Goal: Navigation & Orientation: Find specific page/section

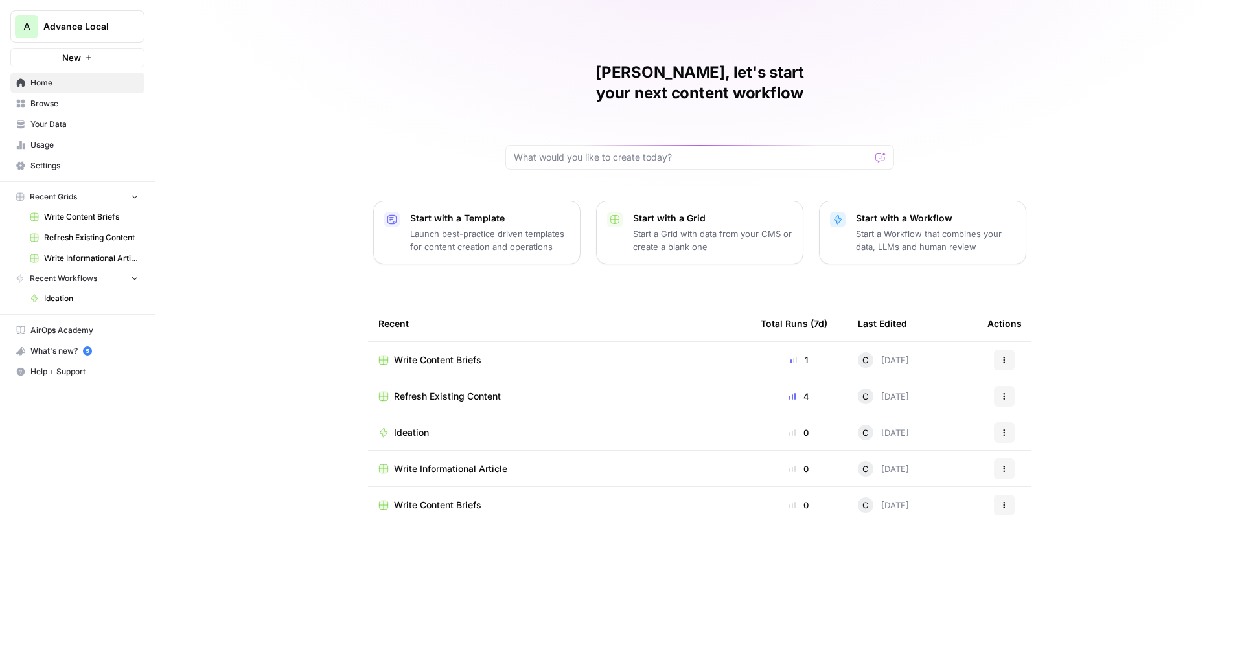
click at [98, 56] on button "New" at bounding box center [77, 57] width 134 height 19
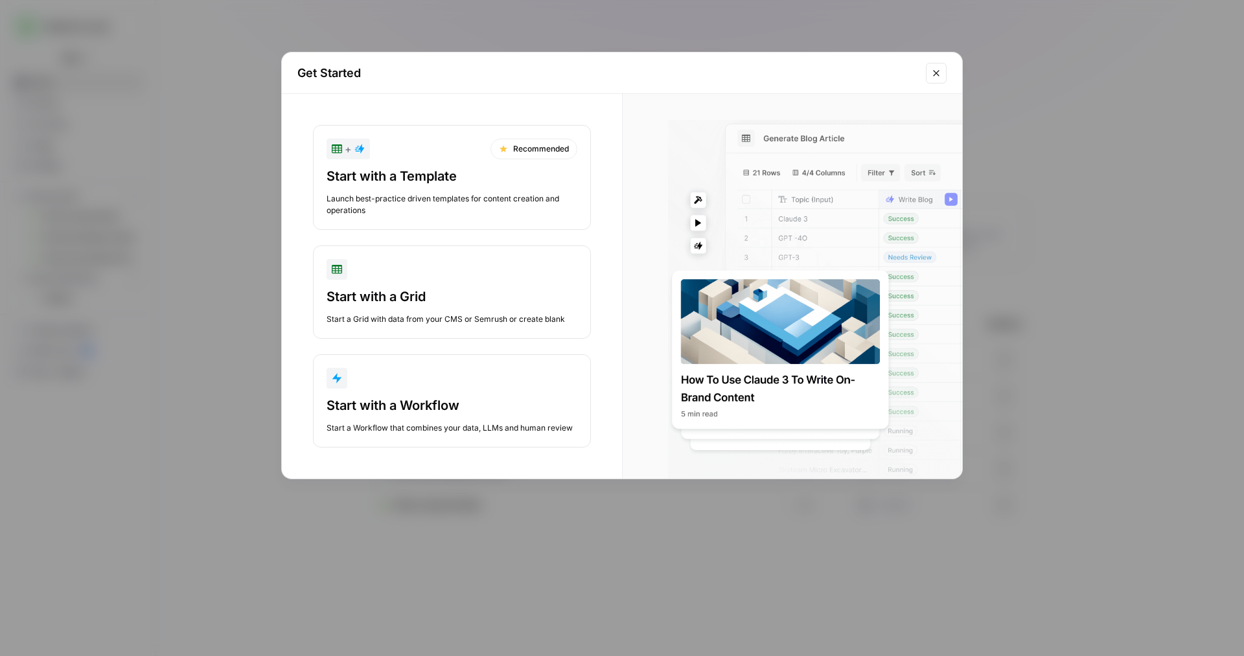
click at [926, 73] on button "Close modal" at bounding box center [936, 73] width 21 height 21
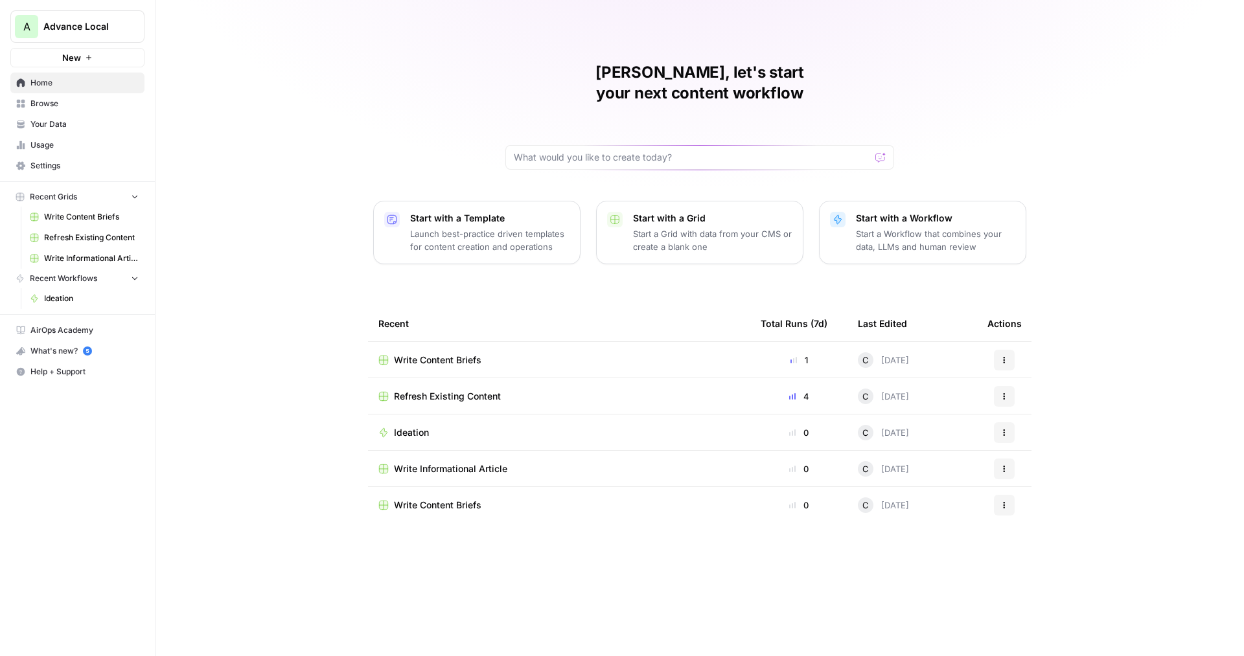
click at [85, 122] on span "Your Data" at bounding box center [84, 125] width 108 height 12
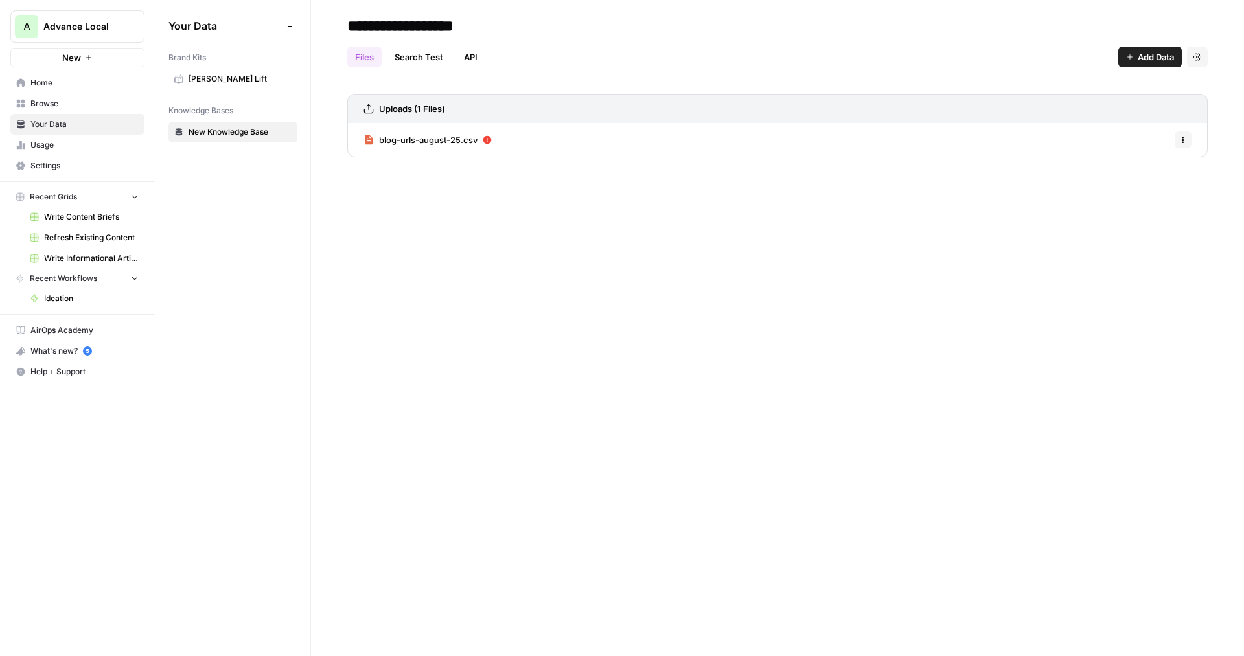
click at [288, 57] on icon "button" at bounding box center [289, 57] width 7 height 7
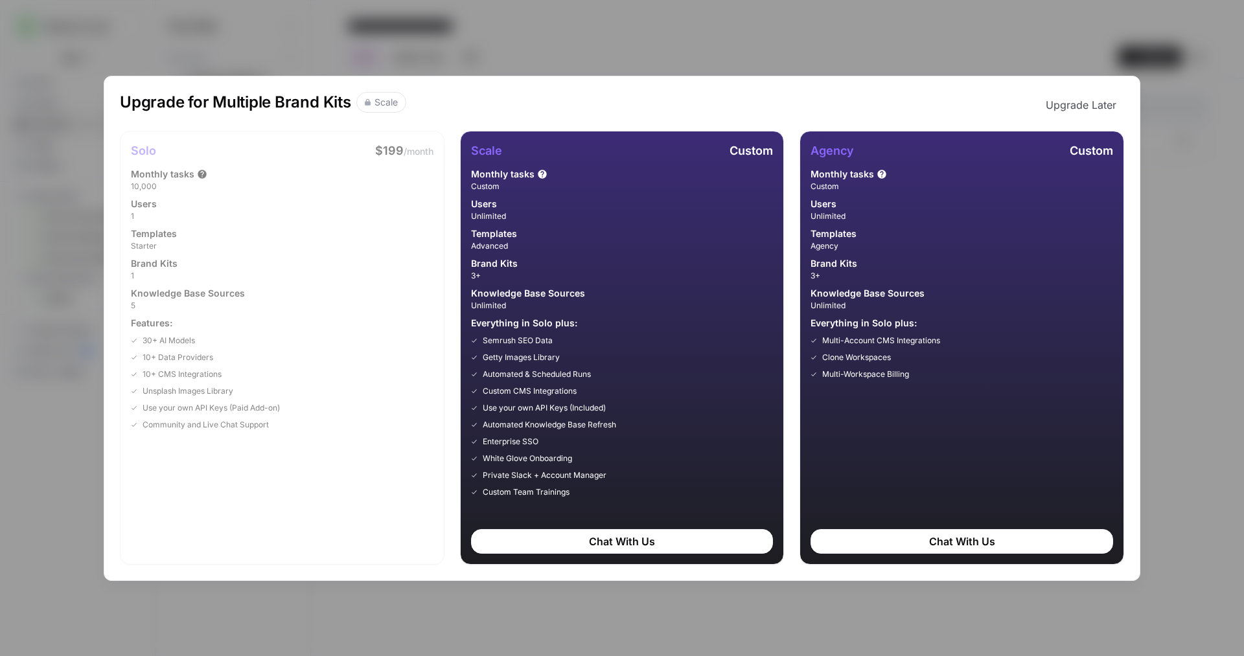
click at [1060, 105] on button "Upgrade Later" at bounding box center [1081, 105] width 86 height 26
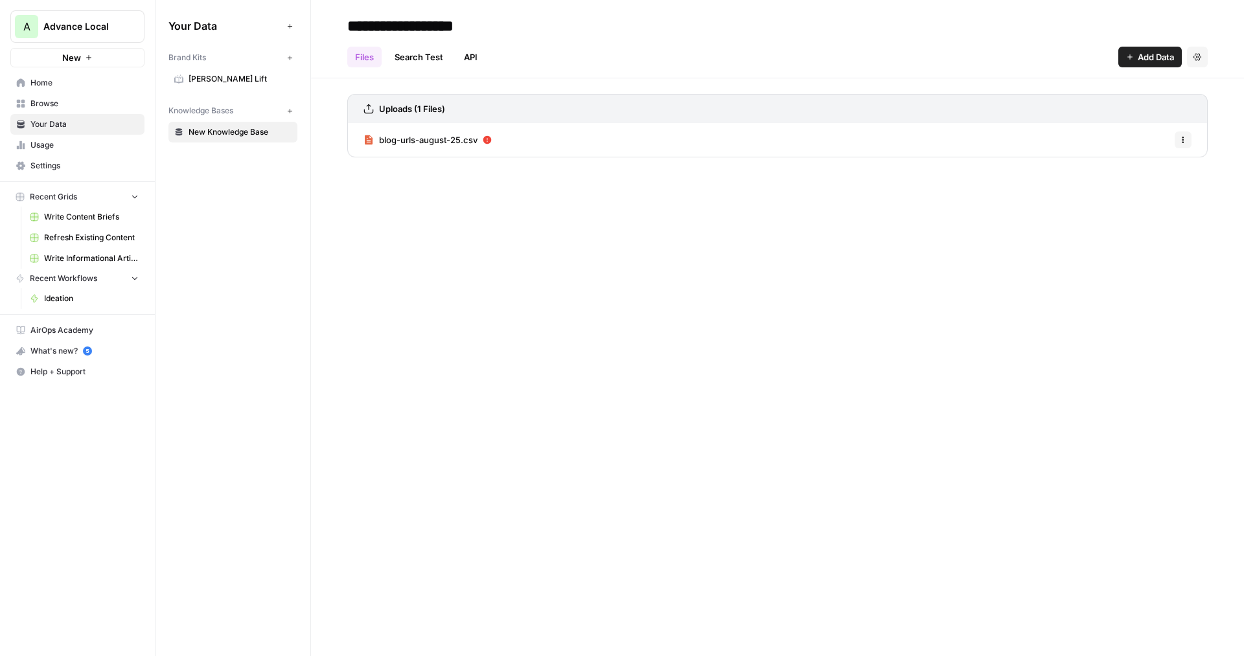
click at [211, 227] on div "Your Data Add Data Brand Kits New [PERSON_NAME] Lift Knowledge Bases New New Kn…" at bounding box center [232, 328] width 155 height 656
click at [46, 150] on span "Usage" at bounding box center [84, 145] width 108 height 12
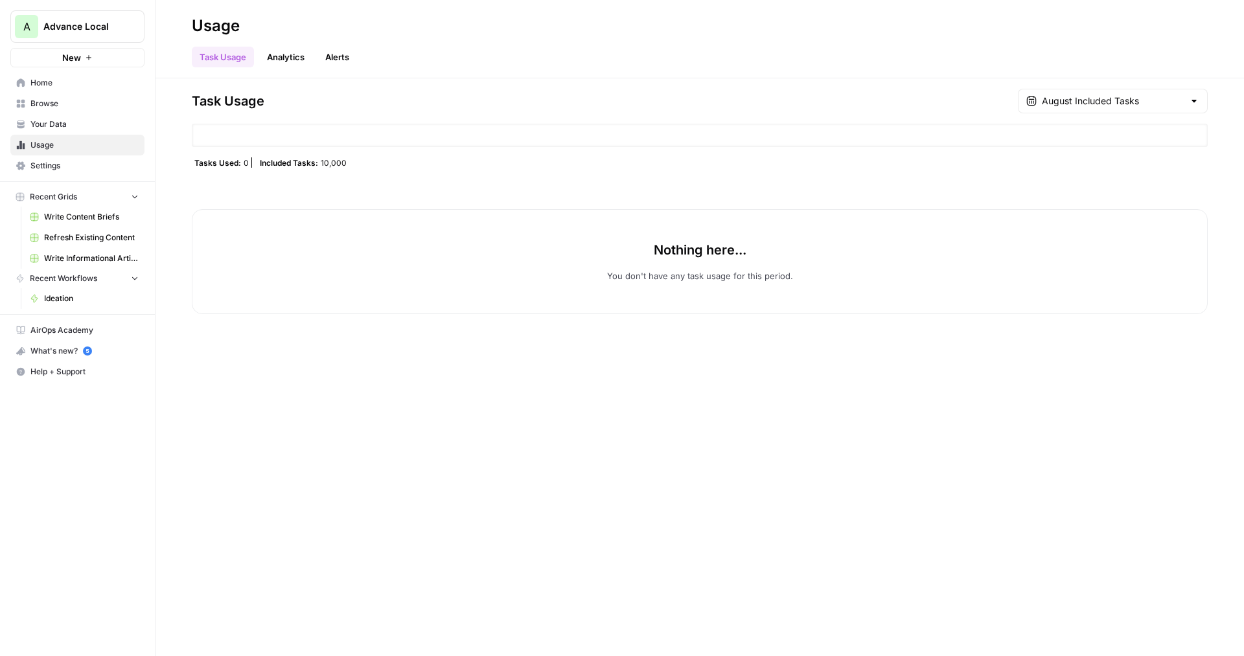
click at [325, 166] on span "10,000" at bounding box center [334, 162] width 26 height 10
click at [363, 166] on div "Tasks Used: 0 Included Tasks: 10,000" at bounding box center [700, 162] width 1016 height 10
click at [279, 57] on link "Analytics" at bounding box center [285, 57] width 53 height 21
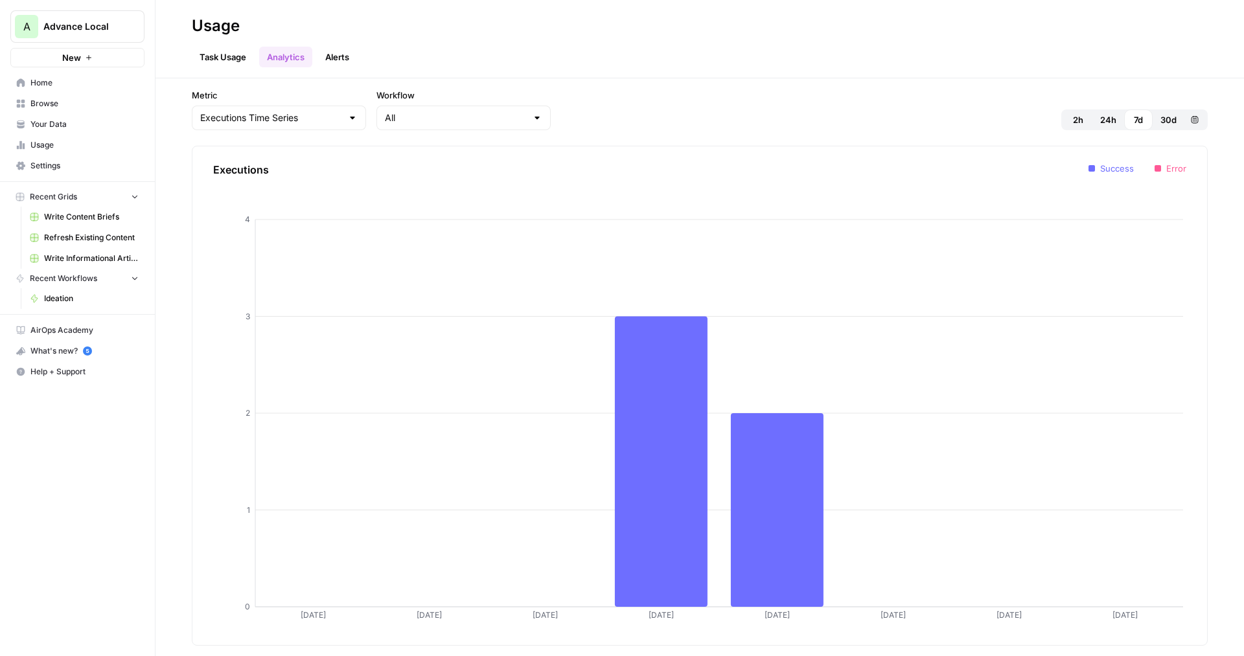
click at [107, 26] on span "Advance Local" at bounding box center [82, 26] width 78 height 13
click at [78, 113] on span "FREQUENCY27" at bounding box center [125, 117] width 171 height 13
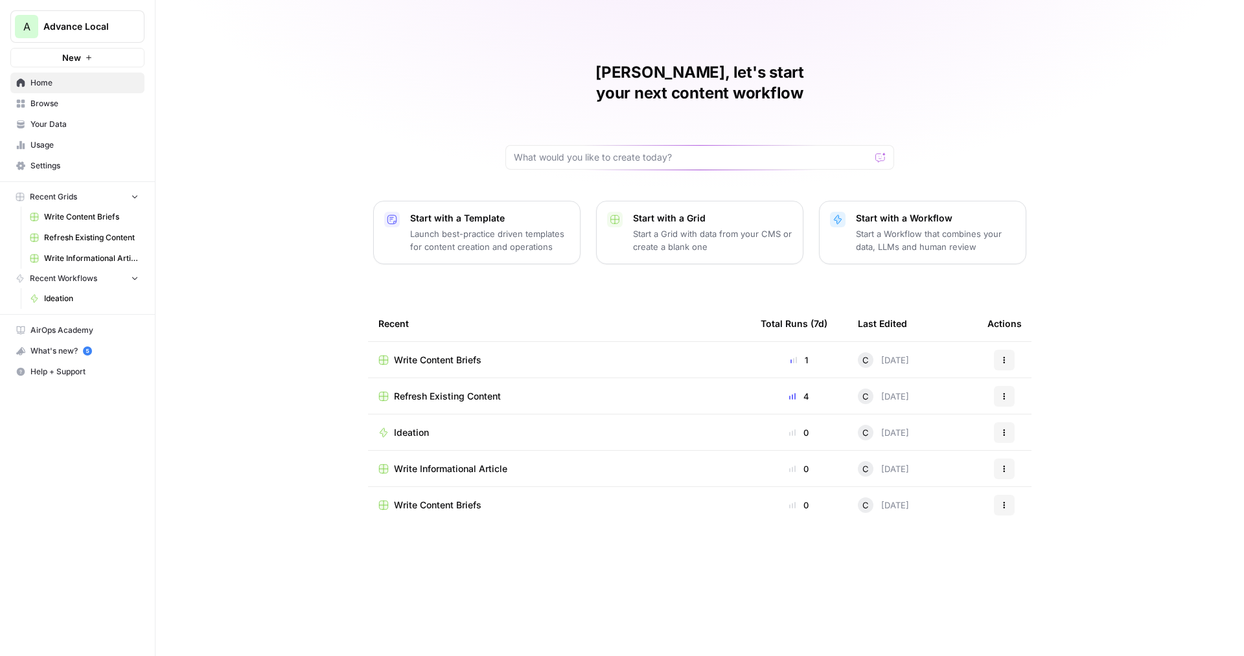
click at [103, 125] on span "Your Data" at bounding box center [84, 125] width 108 height 12
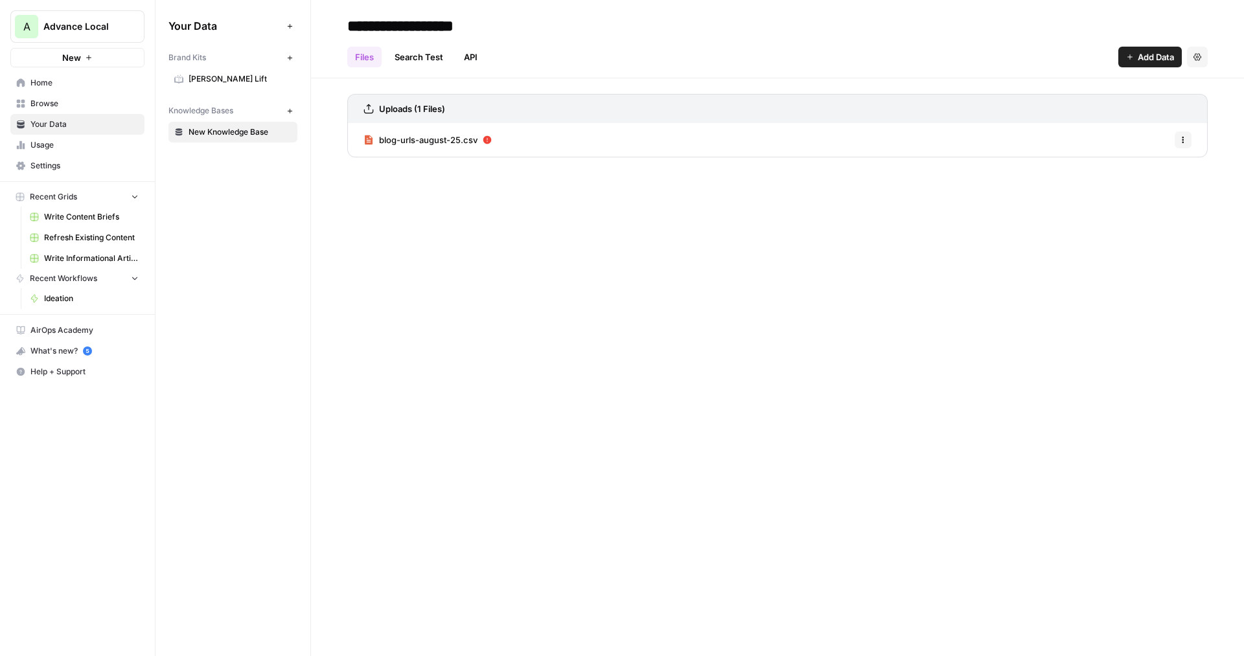
click at [291, 59] on icon "button" at bounding box center [289, 57] width 7 height 7
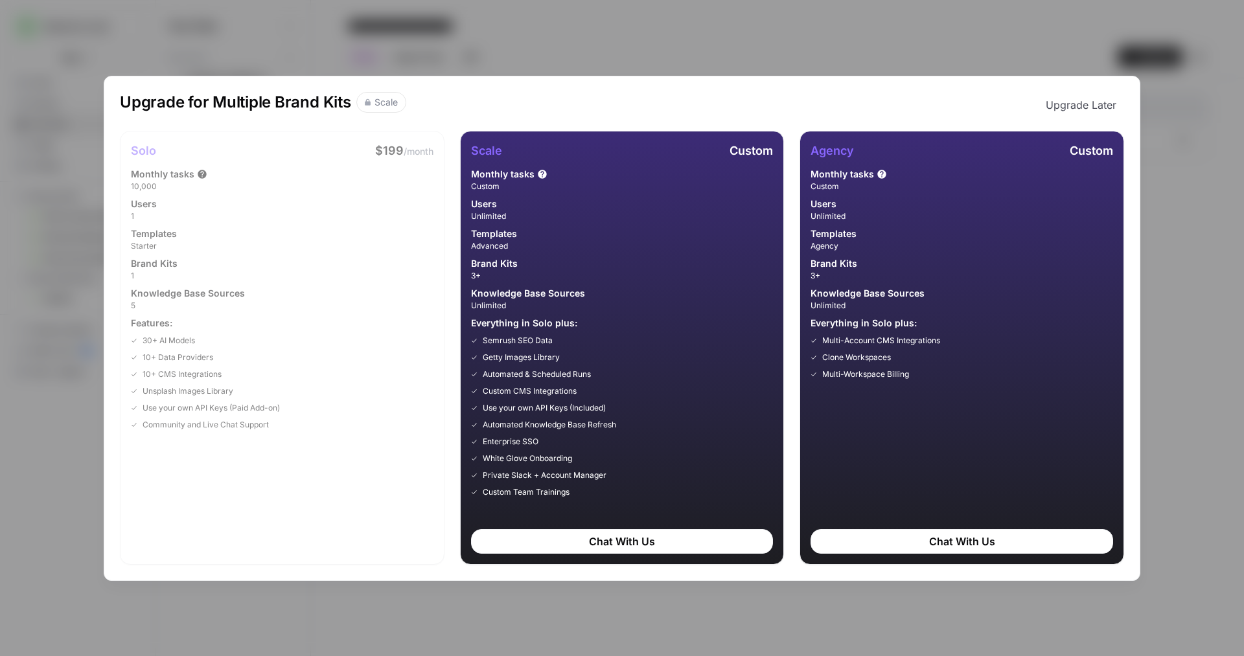
click at [866, 543] on div "Chat With Us" at bounding box center [961, 541] width 302 height 25
click at [753, 41] on div "Upgrade for Multiple Brand Kits Scale Upgrade Later Solo $199 /month Monthly ta…" at bounding box center [622, 328] width 1244 height 656
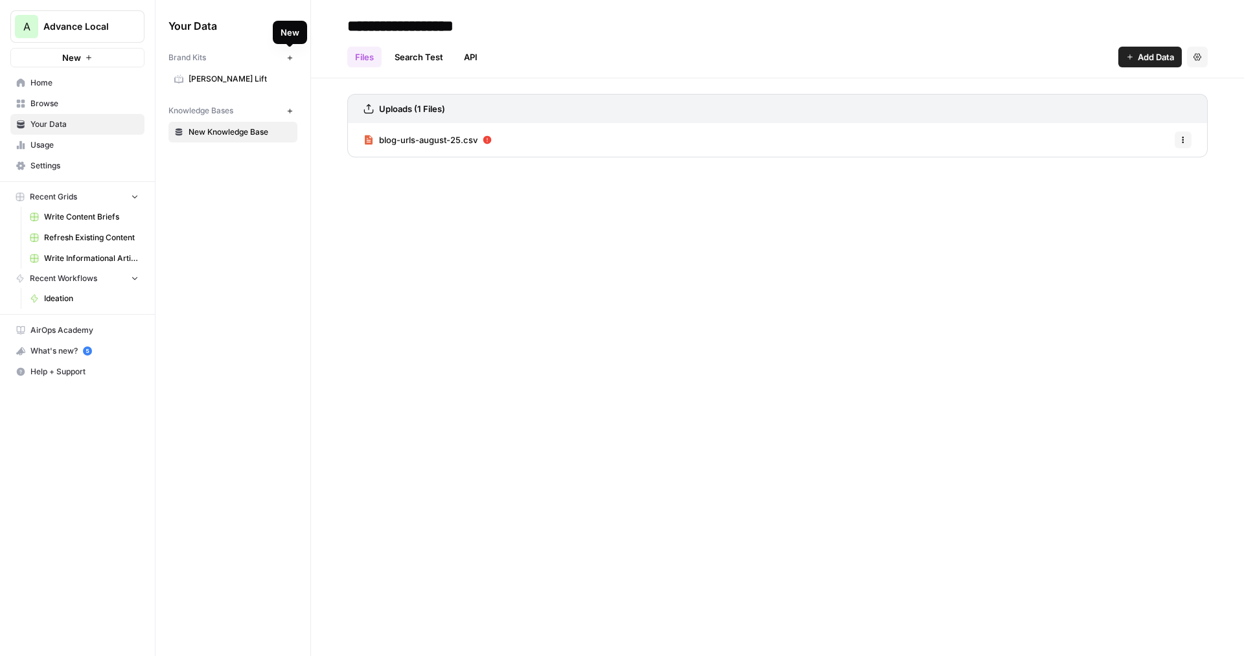
click at [290, 18] on button "Add Data" at bounding box center [290, 26] width 16 height 16
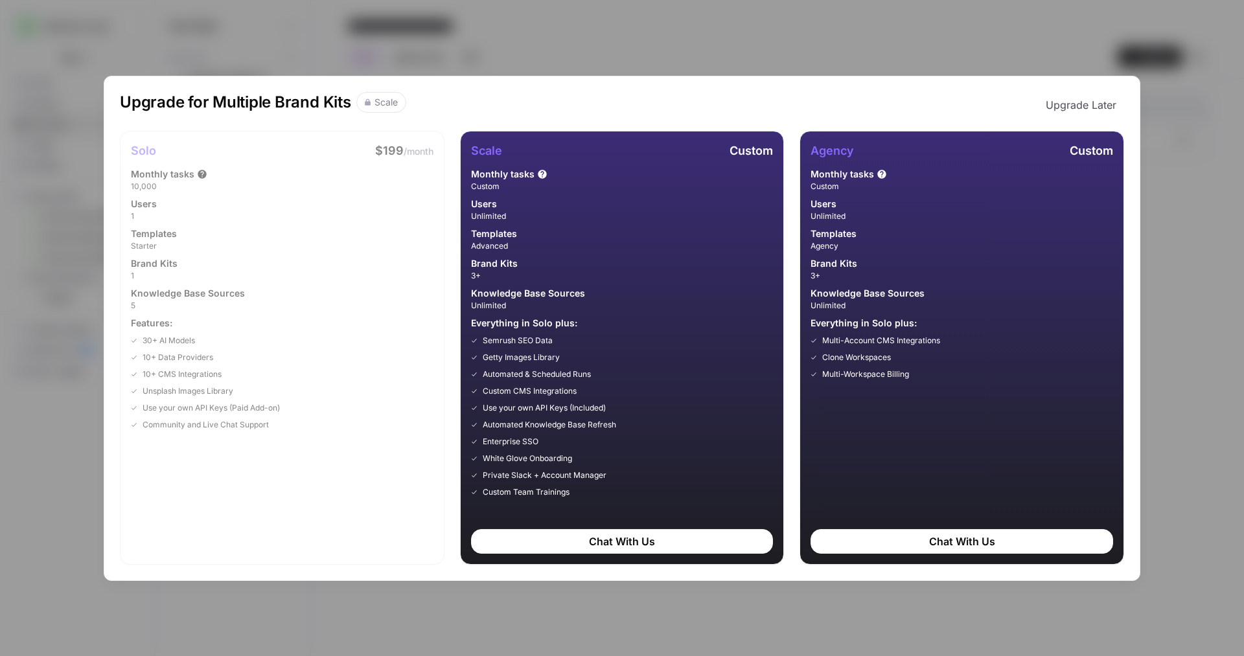
click at [304, 14] on div "Upgrade for Multiple Brand Kits Scale Upgrade Later Solo $199 /month Monthly ta…" at bounding box center [622, 328] width 1244 height 656
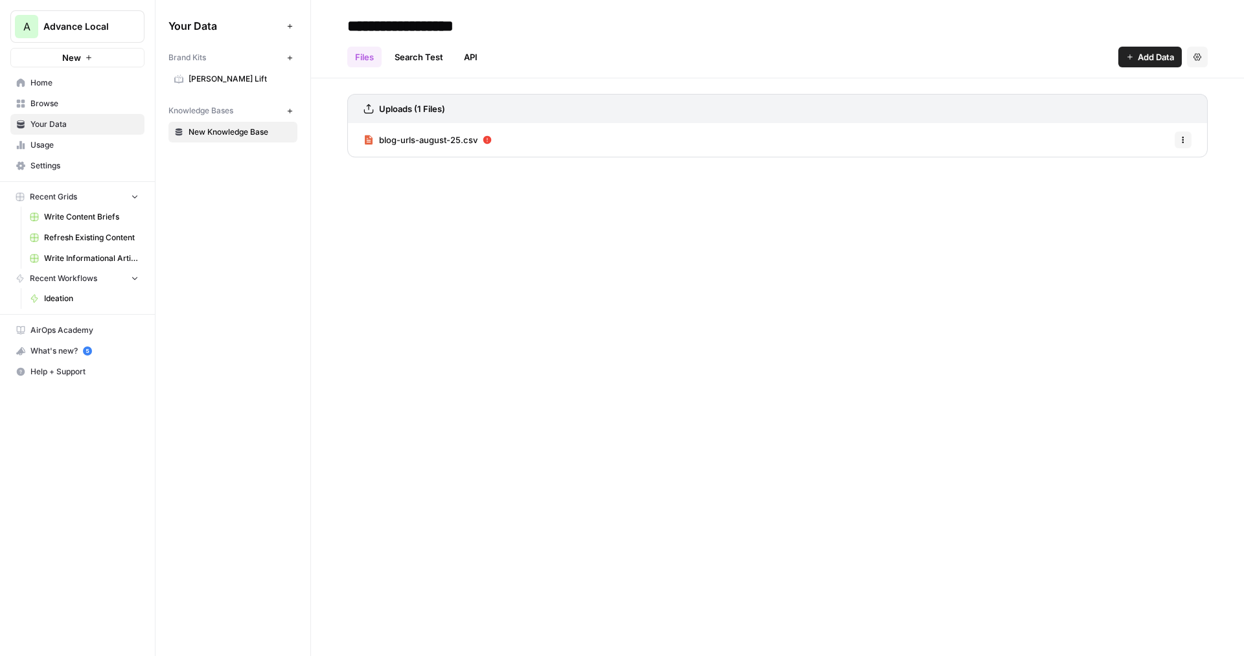
click at [71, 151] on link "Usage" at bounding box center [77, 145] width 134 height 21
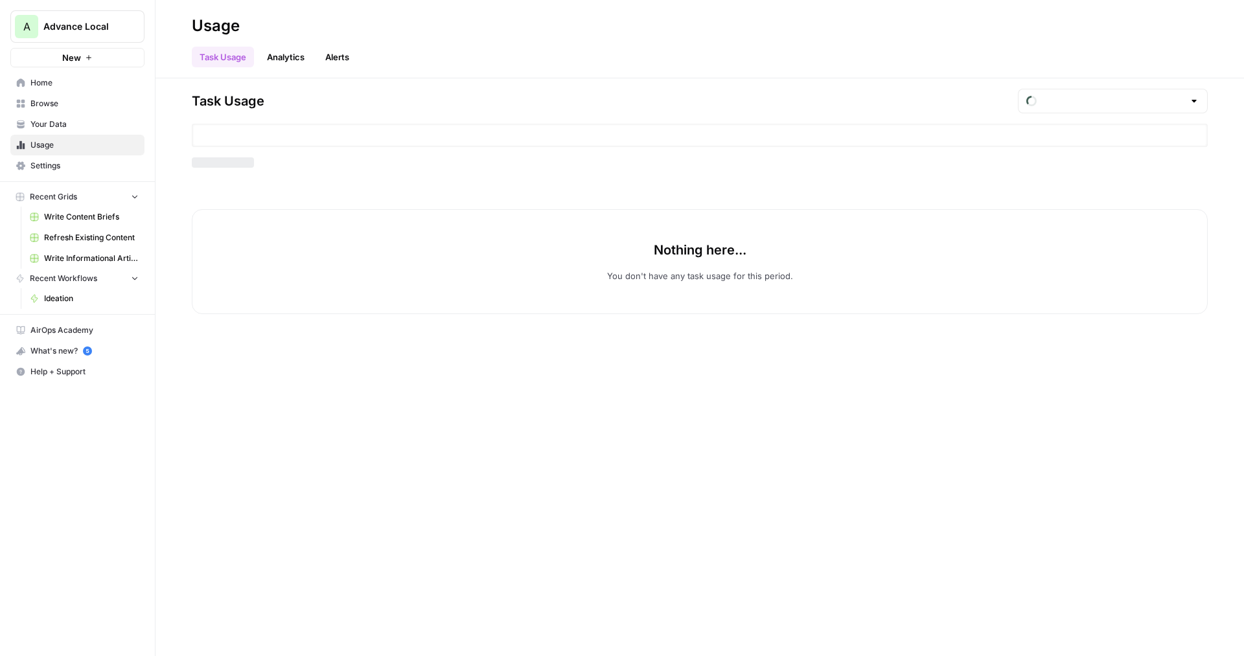
type input "August Included Tasks"
click at [78, 62] on span "New" at bounding box center [71, 57] width 19 height 13
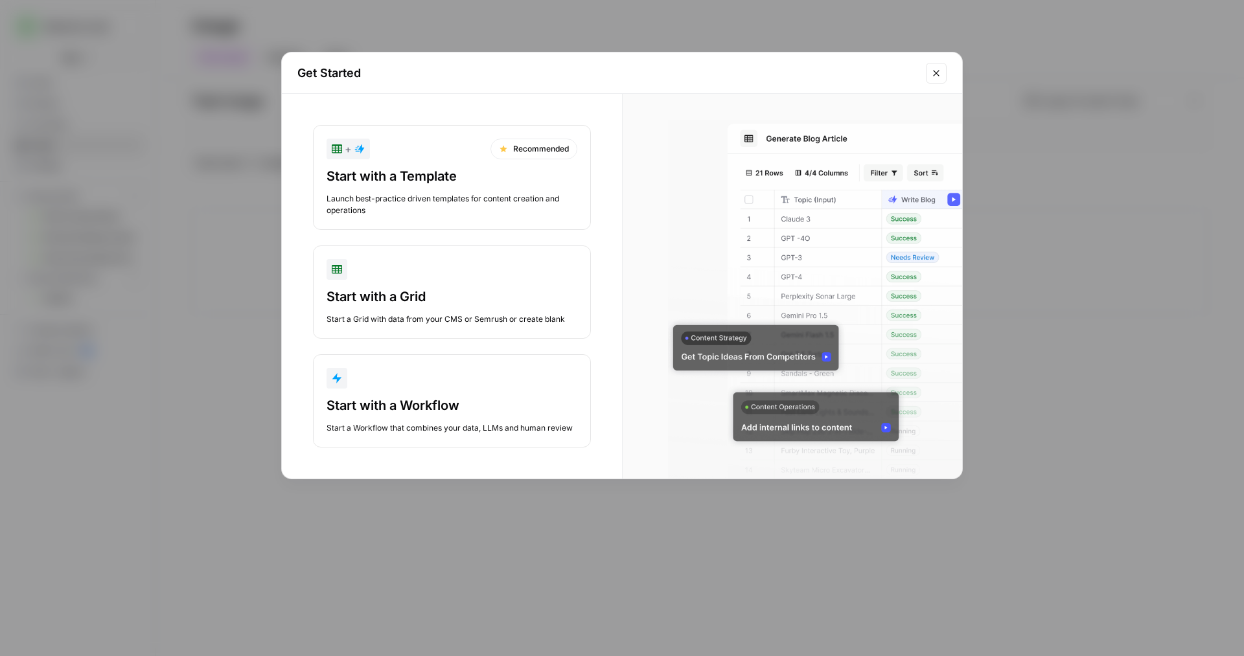
click at [446, 211] on div "Launch best-practice driven templates for content creation and operations" at bounding box center [451, 204] width 251 height 23
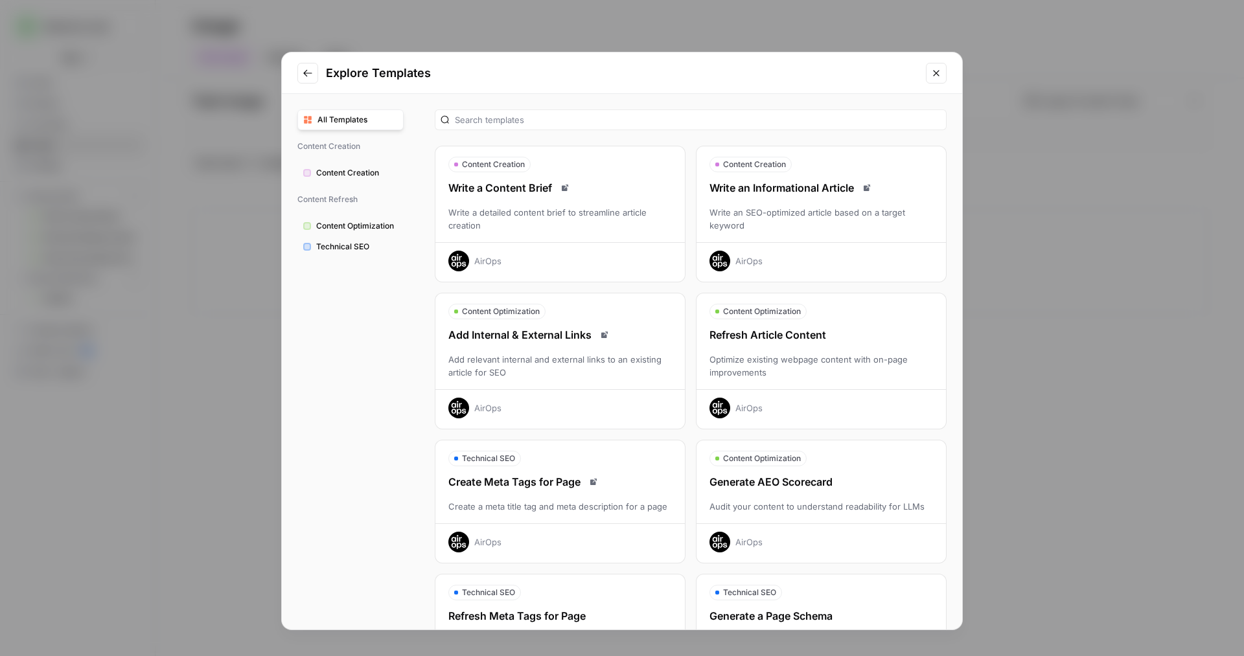
click at [777, 211] on div "Write an SEO-optimized article based on a target keyword" at bounding box center [820, 219] width 249 height 26
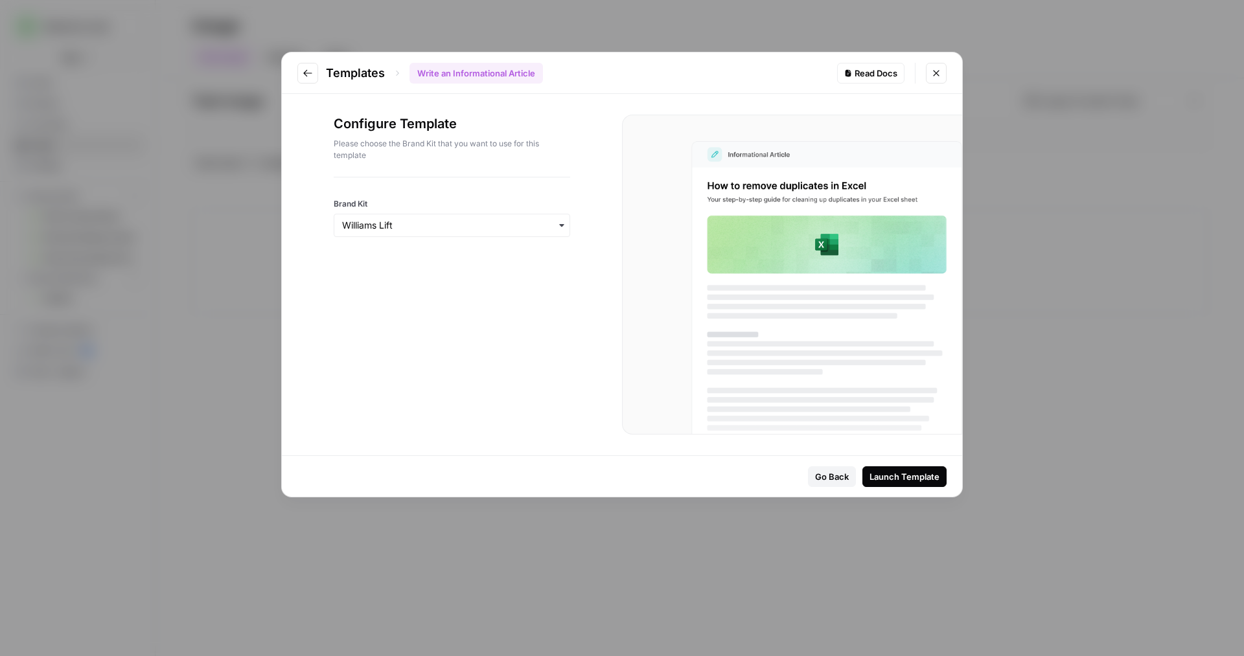
click at [427, 233] on div "button" at bounding box center [452, 225] width 236 height 23
click at [937, 71] on icon "Close modal" at bounding box center [936, 73] width 10 height 10
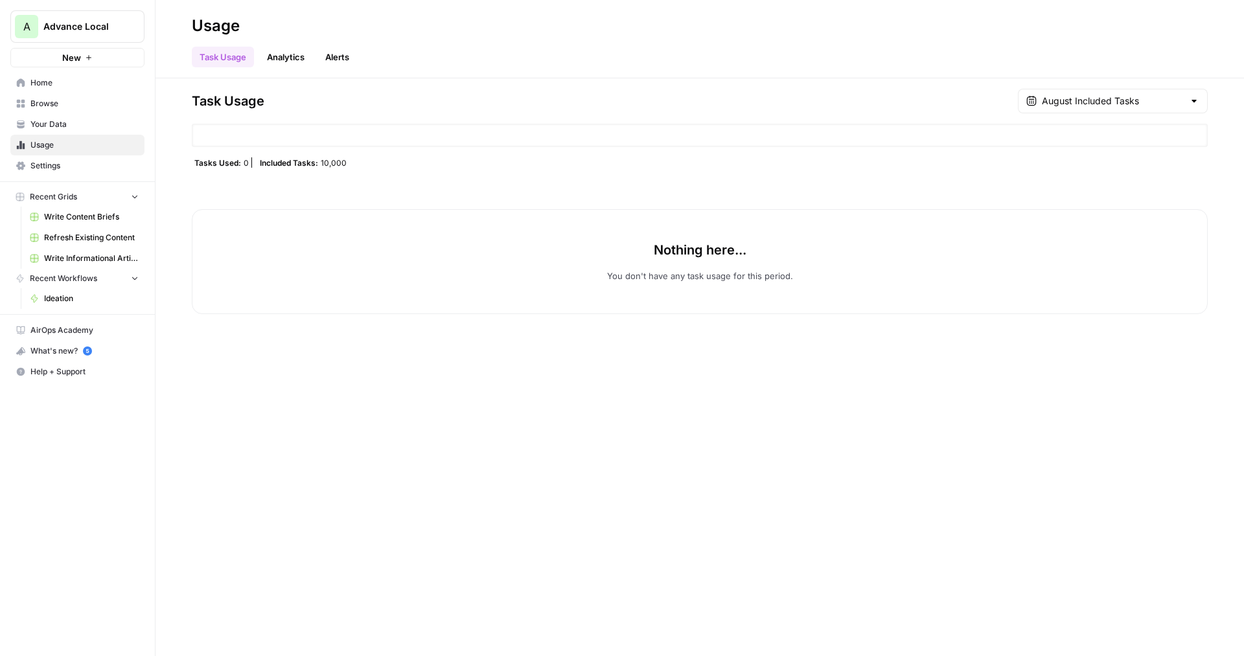
click at [245, 312] on div "Nothing here... You don't have any task usage for this period." at bounding box center [700, 261] width 1016 height 105
click at [106, 28] on span "Advance Local" at bounding box center [82, 26] width 78 height 13
click at [91, 113] on span "FREQUENCY27" at bounding box center [125, 117] width 171 height 13
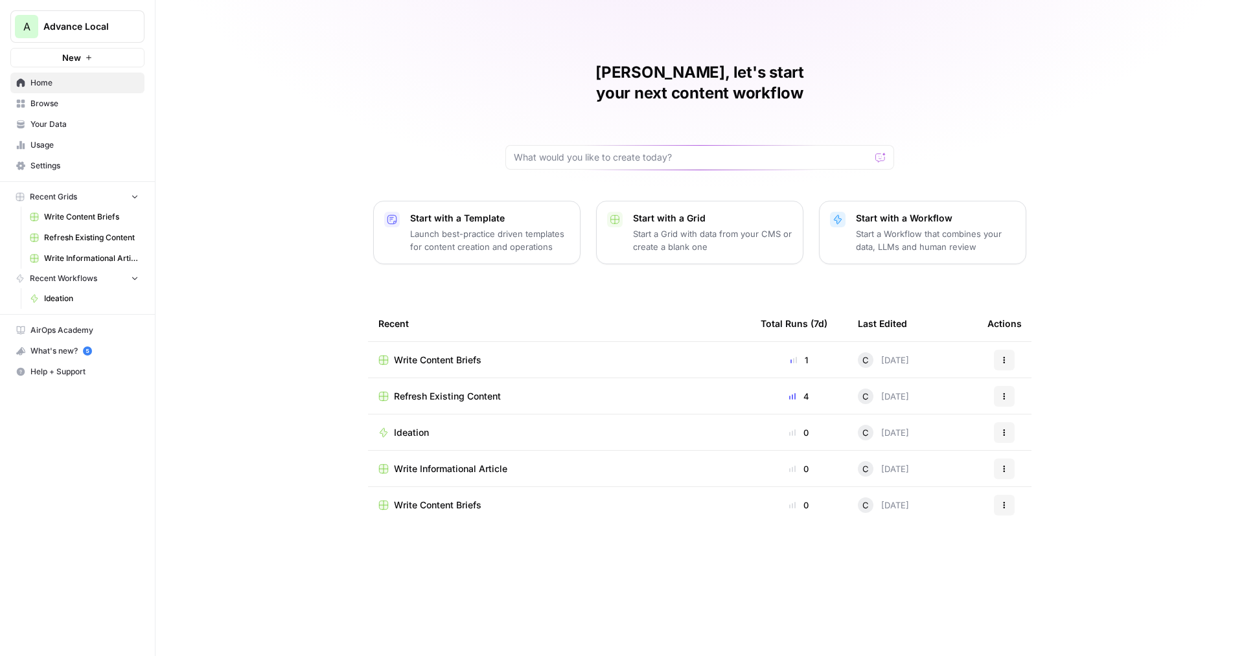
click at [63, 124] on span "Your Data" at bounding box center [84, 125] width 108 height 12
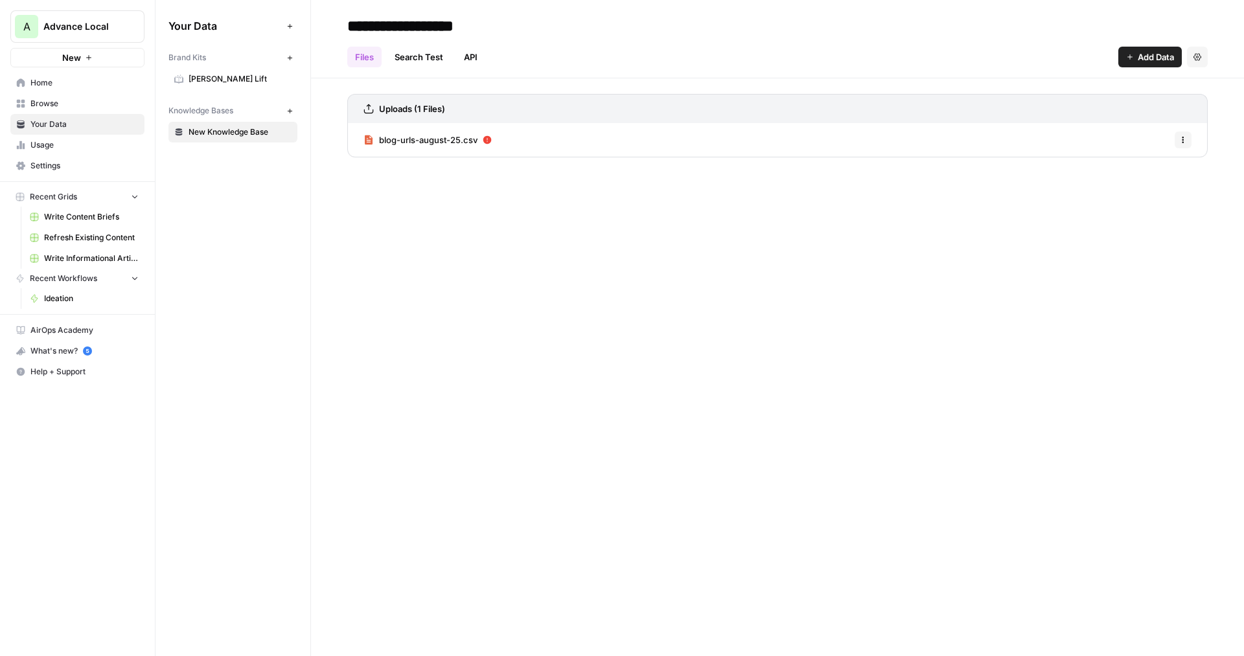
click at [296, 62] on button "New" at bounding box center [290, 58] width 16 height 16
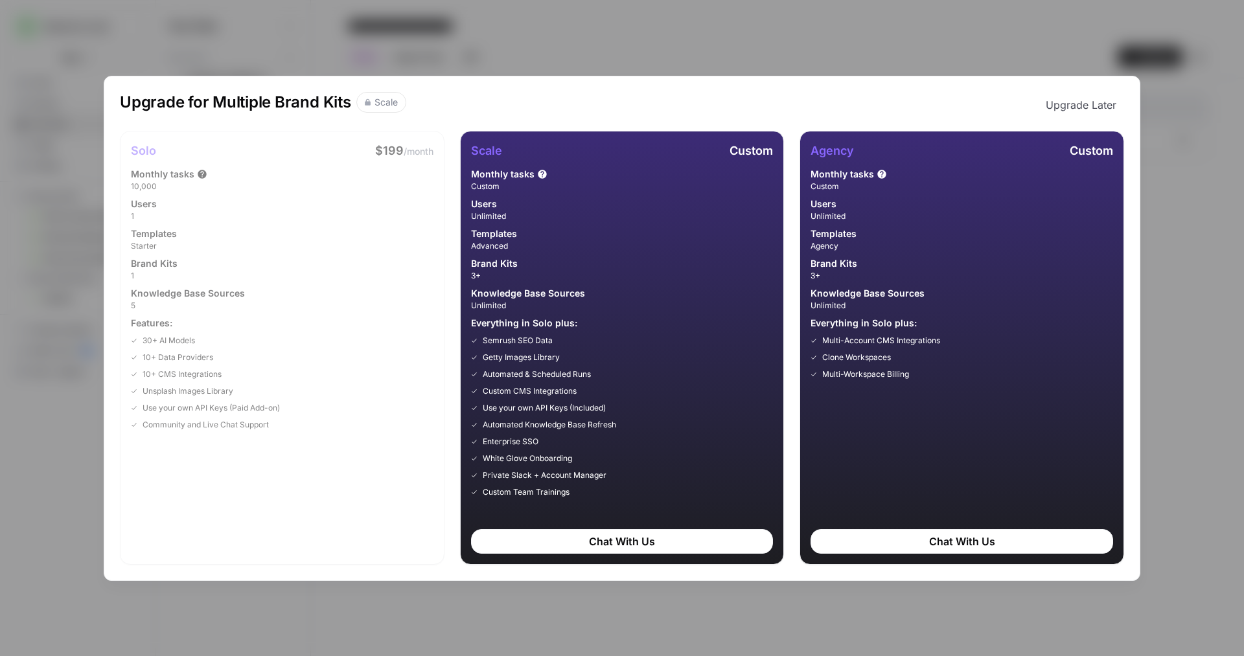
click at [325, 55] on div "Upgrade for Multiple Brand Kits Scale Upgrade Later Solo $199 /month Monthly ta…" at bounding box center [622, 328] width 1244 height 656
